Goal: Task Accomplishment & Management: Manage account settings

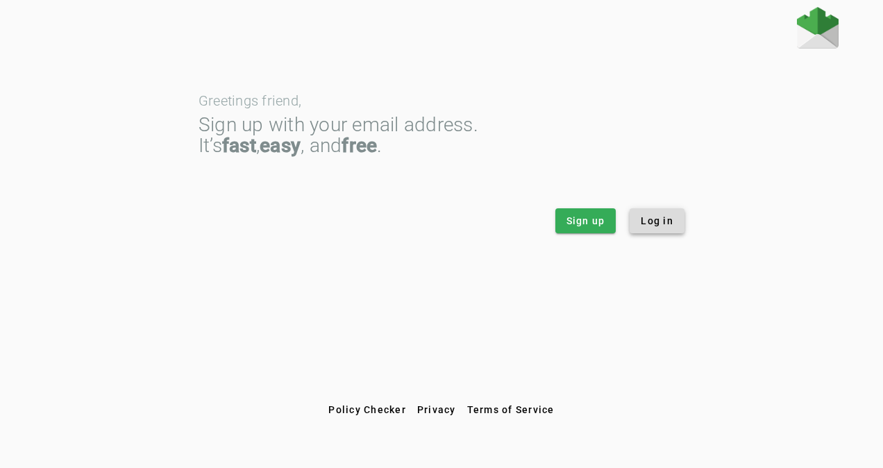
click at [649, 218] on span "Log in" at bounding box center [657, 221] width 33 height 14
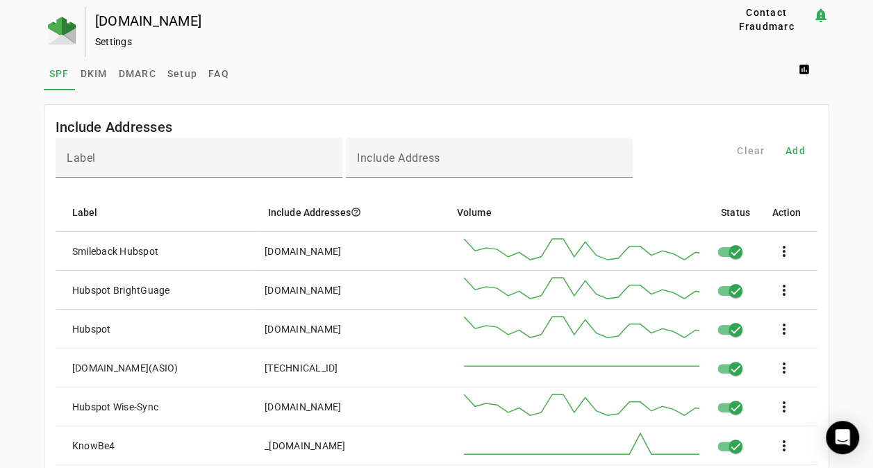
scroll to position [1183, 0]
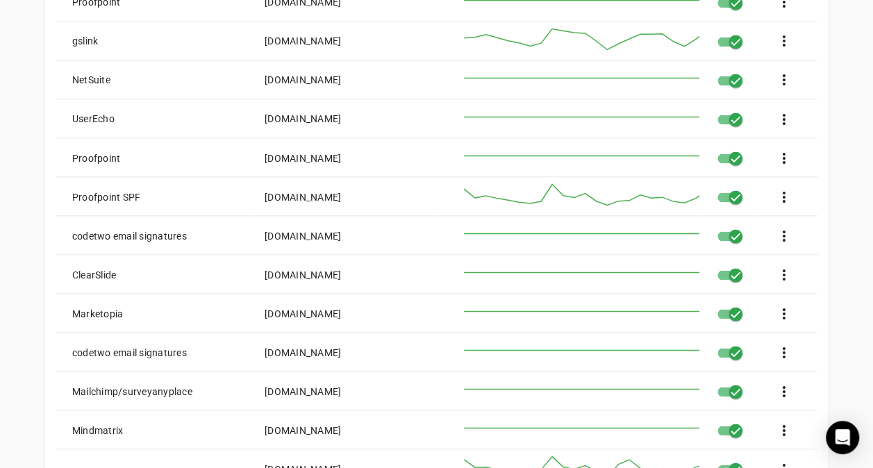
drag, startPoint x: 263, startPoint y: 235, endPoint x: 401, endPoint y: 236, distance: 138.9
click at [341, 236] on div "[DOMAIN_NAME]" at bounding box center [303, 236] width 76 height 14
drag, startPoint x: 262, startPoint y: 351, endPoint x: 397, endPoint y: 351, distance: 135.4
click at [397, 351] on mat-cell "[DOMAIN_NAME]" at bounding box center [346, 352] width 185 height 39
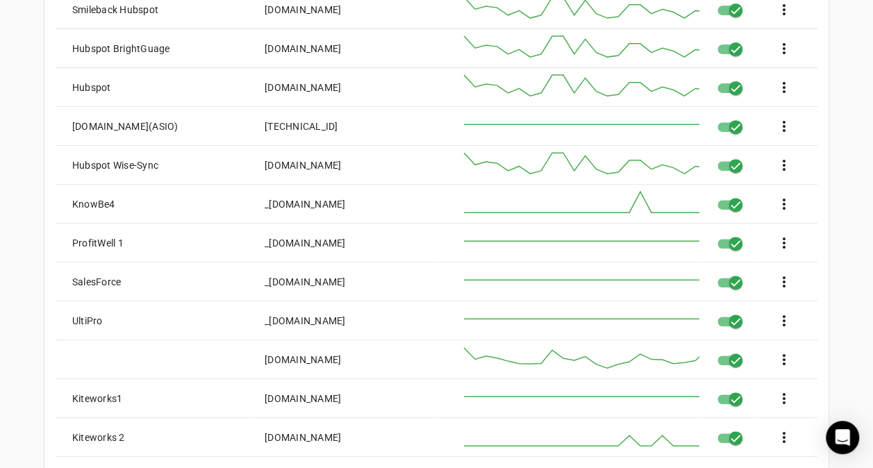
scroll to position [0, 0]
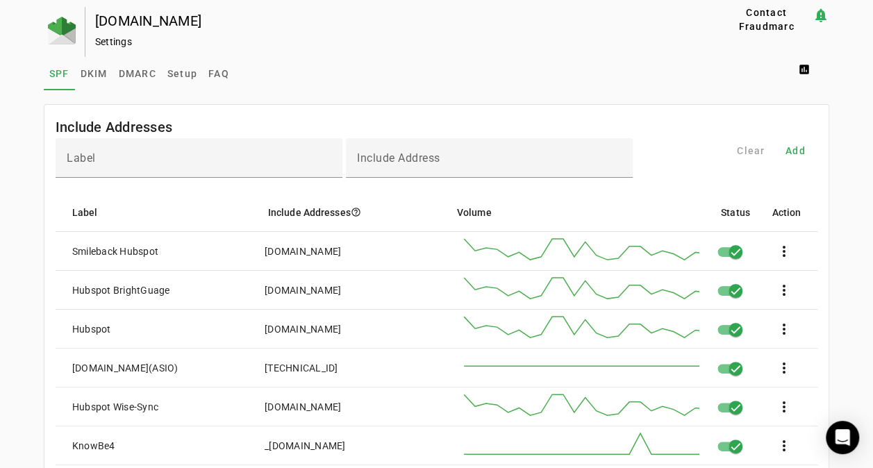
drag, startPoint x: 174, startPoint y: 73, endPoint x: 164, endPoint y: 94, distance: 23.0
click at [174, 73] on span "Setup" at bounding box center [182, 74] width 30 height 10
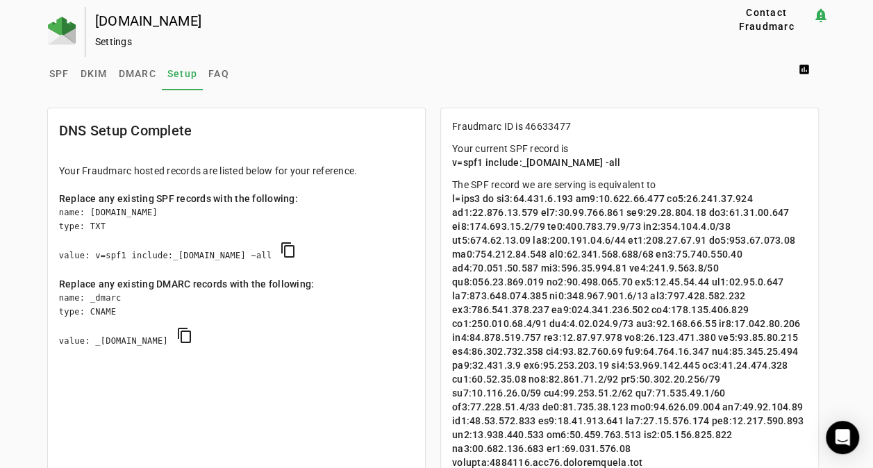
drag, startPoint x: 453, startPoint y: 124, endPoint x: 574, endPoint y: 125, distance: 120.9
click at [574, 125] on p "Fraudmarc ID is 46633477" at bounding box center [629, 126] width 355 height 14
drag, startPoint x: 455, startPoint y: 163, endPoint x: 655, endPoint y: 163, distance: 200.0
click at [655, 163] on p "Your current SPF record is v=spf1 include:_[DOMAIN_NAME] -all" at bounding box center [629, 156] width 355 height 28
click at [56, 69] on span "SPF" at bounding box center [59, 74] width 20 height 10
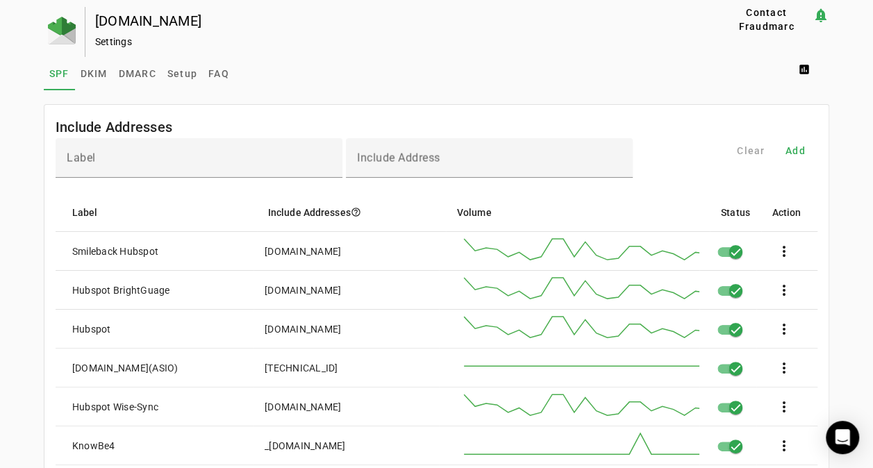
click at [456, 54] on div "[DOMAIN_NAME] Settings" at bounding box center [381, 32] width 593 height 50
click at [169, 72] on span "Setup" at bounding box center [182, 74] width 30 height 10
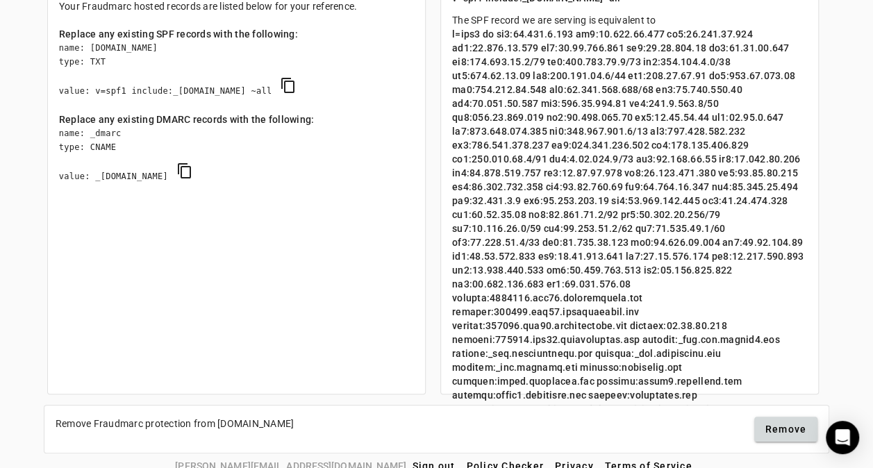
scroll to position [179, 0]
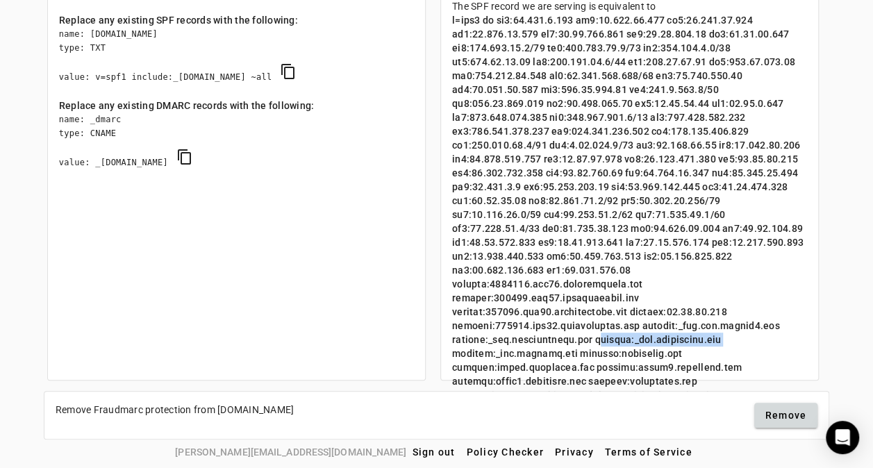
drag, startPoint x: 592, startPoint y: 310, endPoint x: 720, endPoint y: 310, distance: 127.1
click at [720, 310] on span at bounding box center [629, 333] width 355 height 636
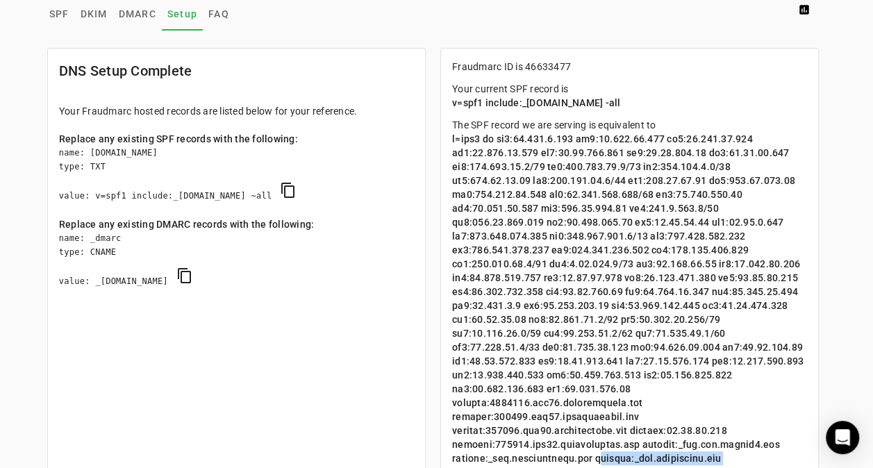
scroll to position [0, 0]
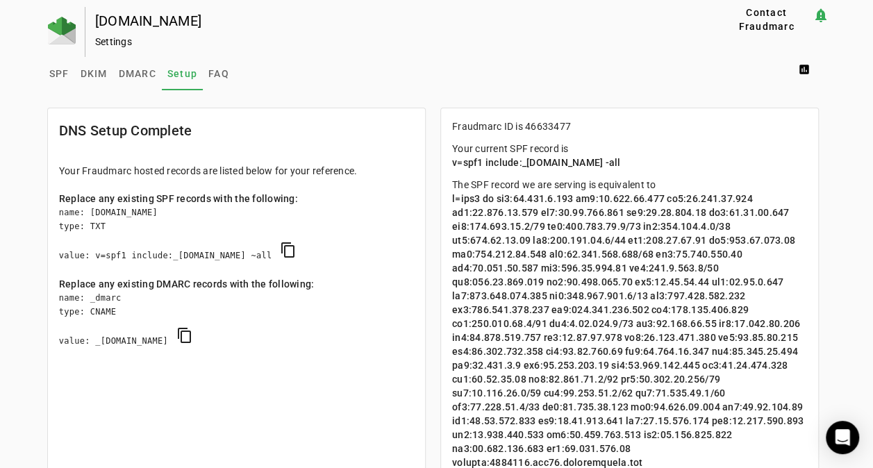
drag, startPoint x: 523, startPoint y: 128, endPoint x: 576, endPoint y: 126, distance: 53.5
click at [576, 126] on p "Fraudmarc ID is 46633477" at bounding box center [629, 126] width 355 height 14
drag, startPoint x: 576, startPoint y: 126, endPoint x: 535, endPoint y: 184, distance: 71.7
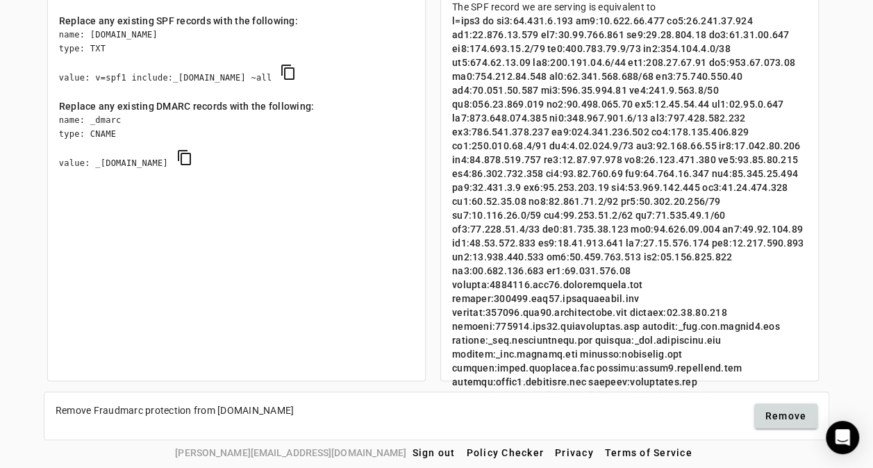
scroll to position [179, 0]
drag, startPoint x: 628, startPoint y: 311, endPoint x: 717, endPoint y: 311, distance: 88.9
click at [717, 311] on span at bounding box center [629, 333] width 355 height 636
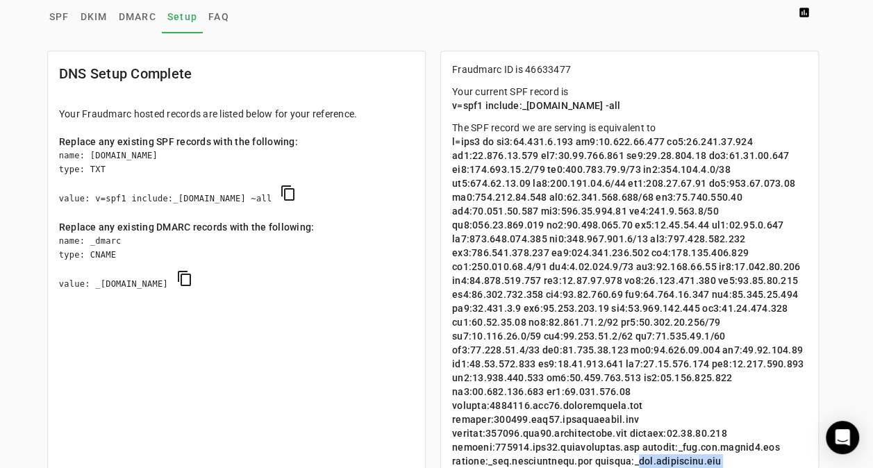
scroll to position [0, 0]
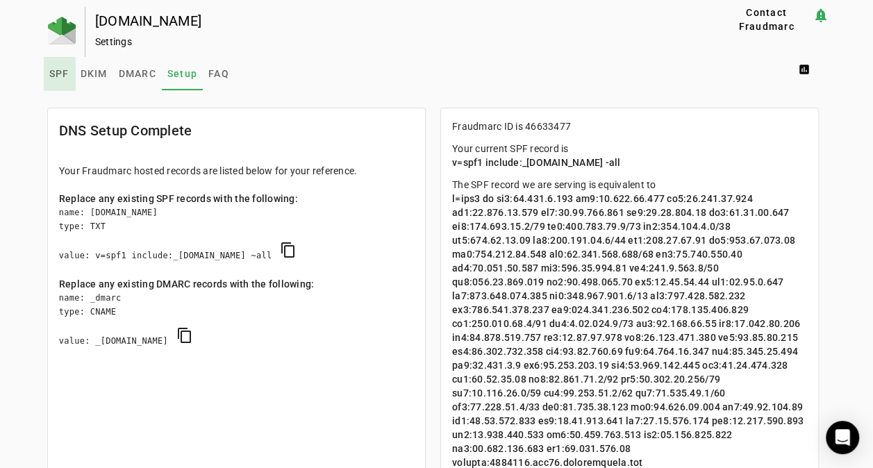
click at [51, 76] on span "SPF" at bounding box center [59, 74] width 20 height 10
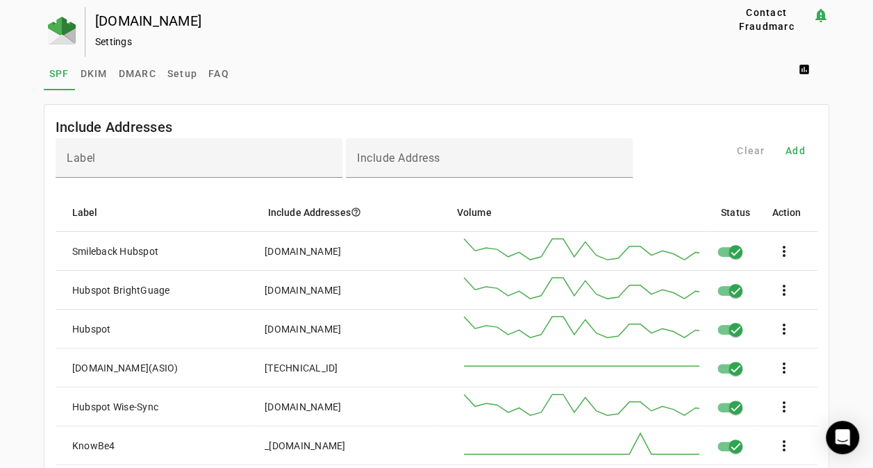
click at [291, 119] on mat-card-header "Include Addresses" at bounding box center [436, 121] width 784 height 33
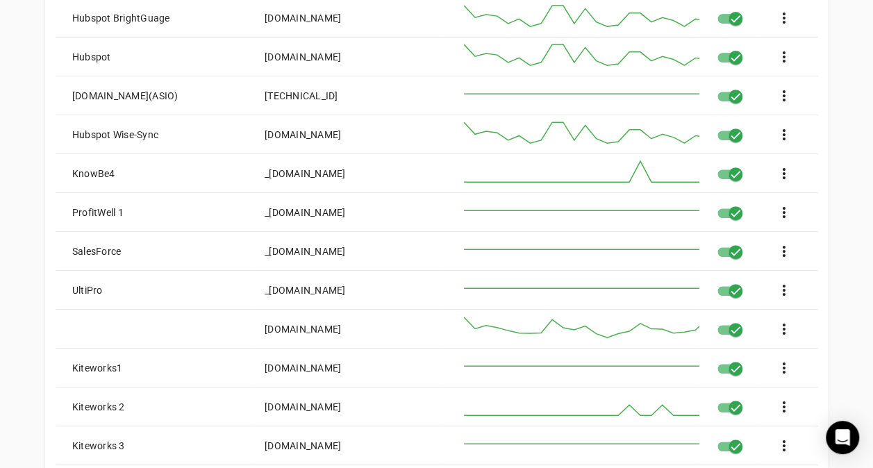
scroll to position [278, 0]
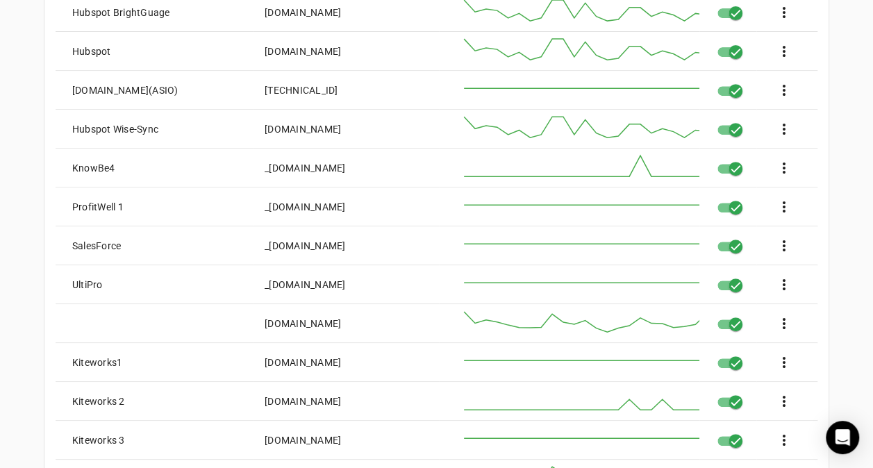
drag, startPoint x: 263, startPoint y: 249, endPoint x: 364, endPoint y: 243, distance: 101.6
click at [364, 243] on mat-cell "_[DOMAIN_NAME]" at bounding box center [346, 245] width 185 height 39
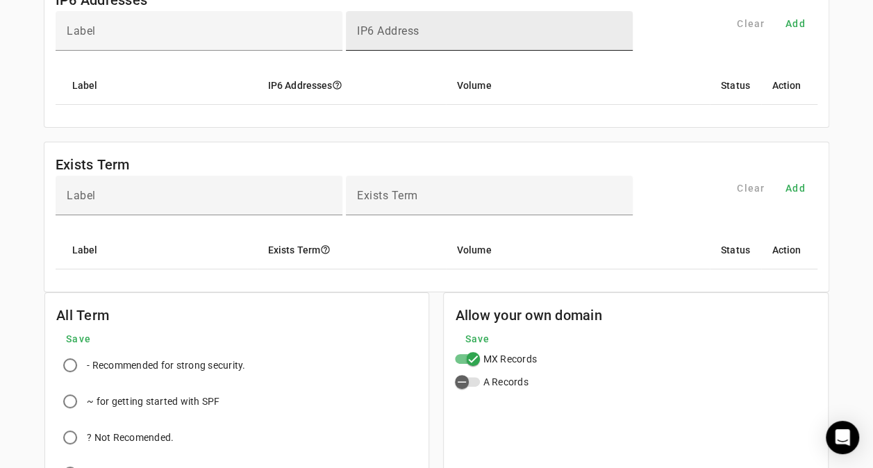
scroll to position [5272, 0]
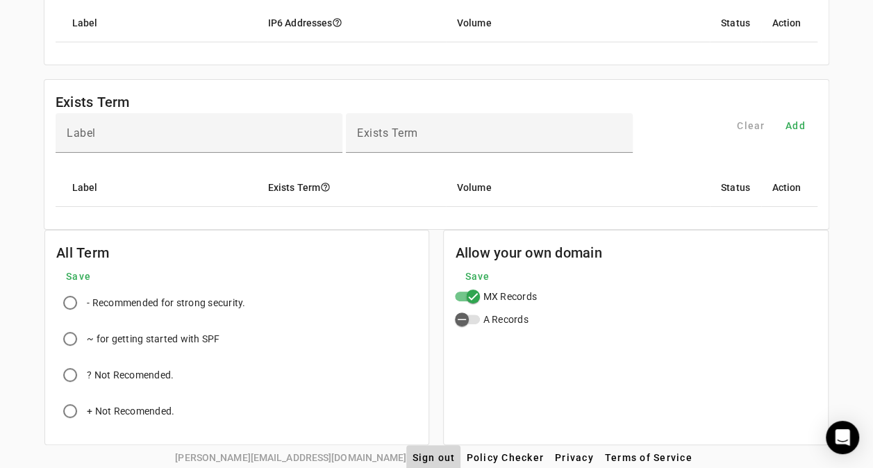
click at [412, 452] on span "Sign out" at bounding box center [433, 457] width 43 height 11
